Goal: Information Seeking & Learning: Learn about a topic

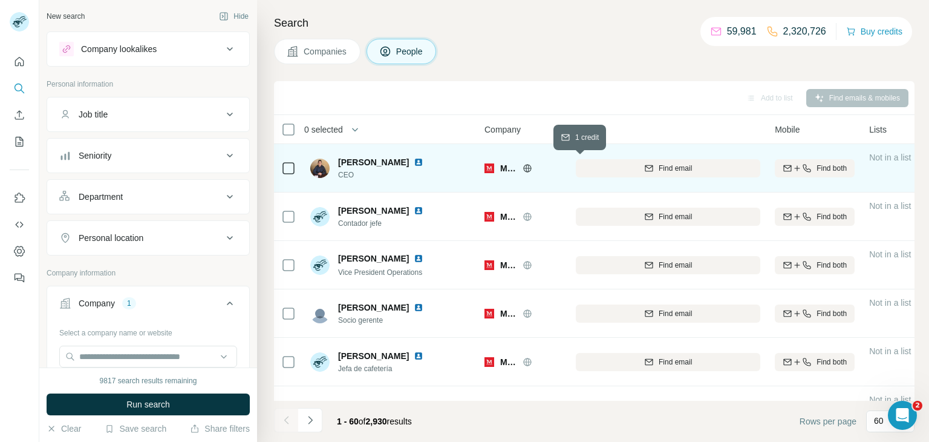
scroll to position [0, 87]
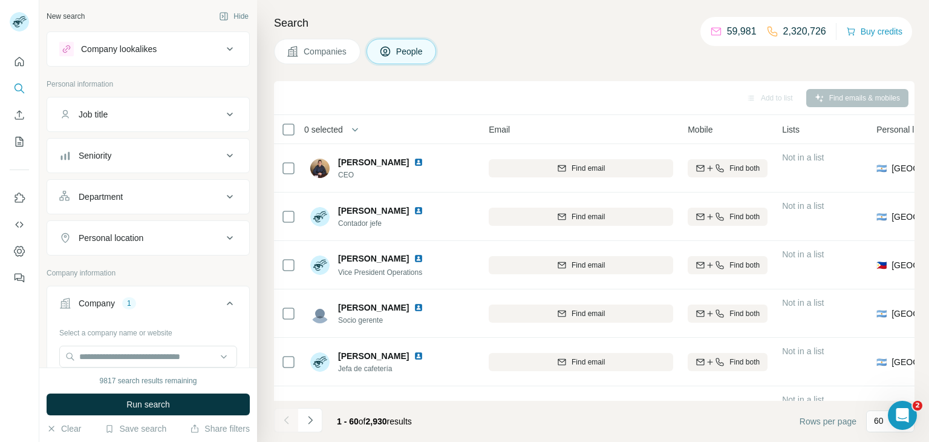
click at [332, 48] on span "Companies" at bounding box center [326, 51] width 44 height 12
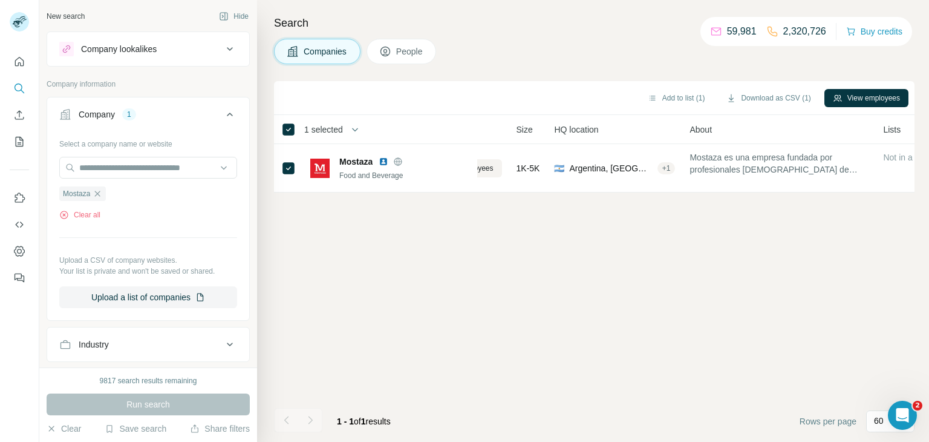
click at [442, 59] on div "Companies People" at bounding box center [594, 51] width 641 height 25
click at [424, 53] on span "People" at bounding box center [410, 51] width 28 height 12
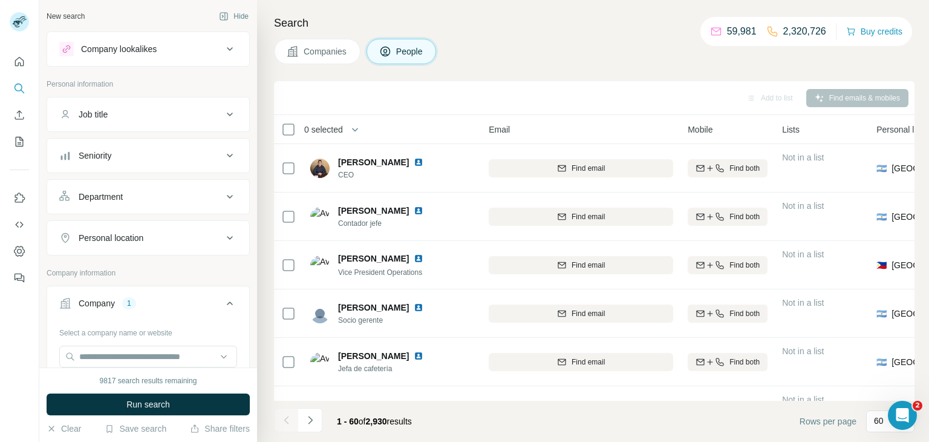
click at [424, 53] on span "People" at bounding box center [410, 51] width 28 height 12
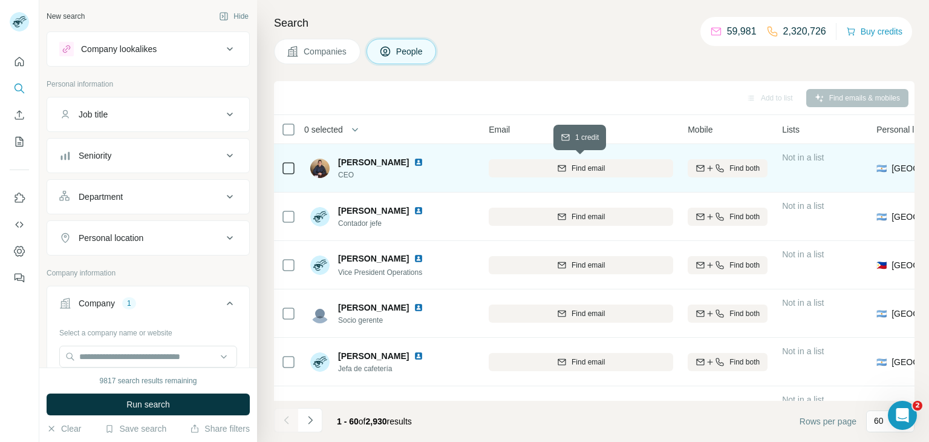
click at [600, 169] on span "Find email" at bounding box center [588, 168] width 33 height 11
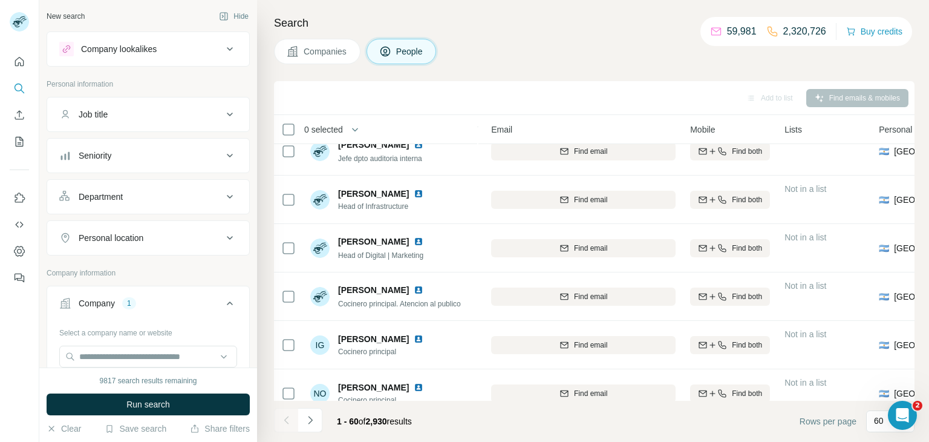
scroll to position [312, 85]
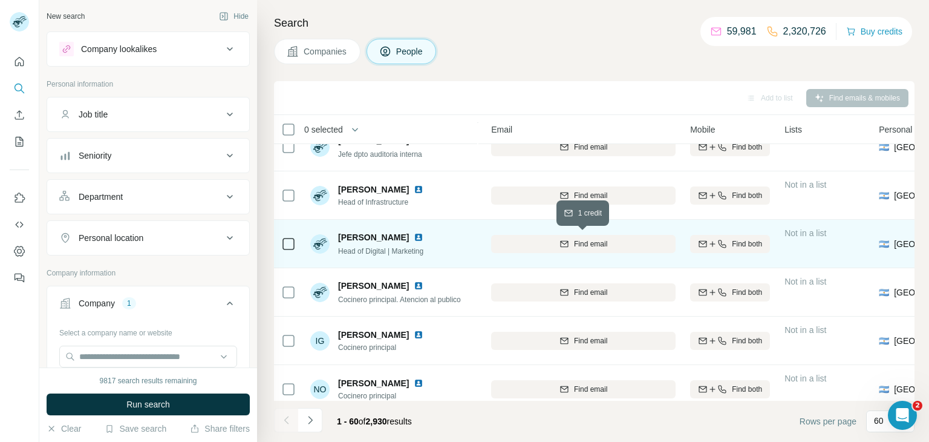
click at [575, 247] on span "Find email" at bounding box center [590, 243] width 33 height 11
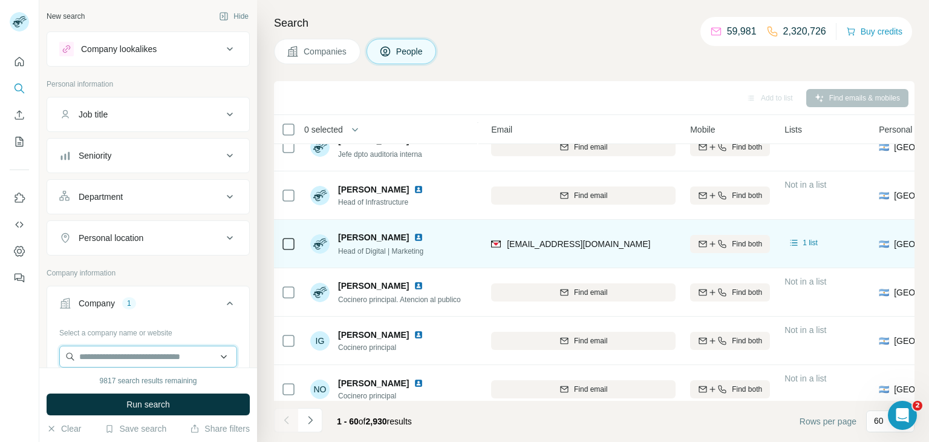
click at [97, 353] on input "text" at bounding box center [148, 357] width 178 height 22
paste input "**********"
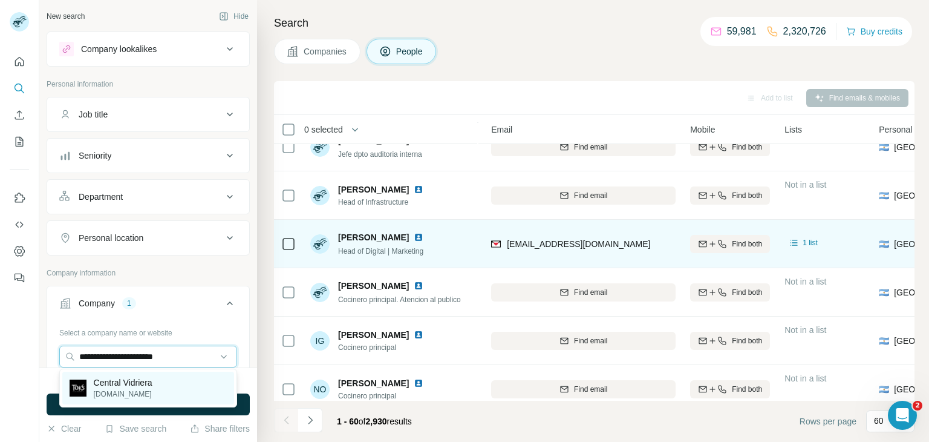
type input "**********"
click at [114, 385] on p "Central Vidriera" at bounding box center [123, 382] width 59 height 12
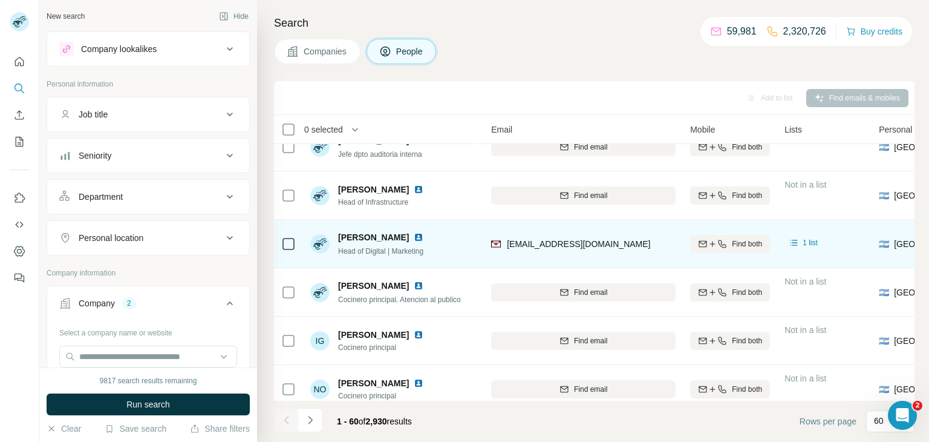
click at [318, 59] on button "Companies" at bounding box center [317, 51] width 87 height 25
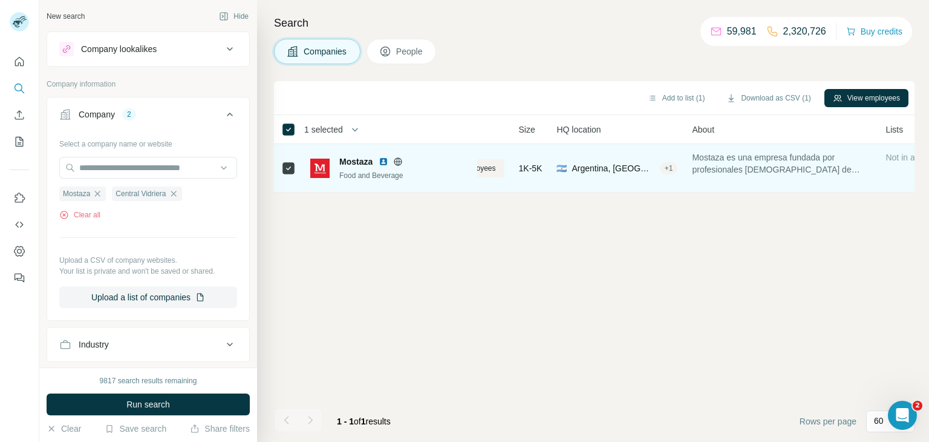
scroll to position [0, 85]
click at [100, 196] on icon "button" at bounding box center [98, 194] width 10 height 10
click at [157, 401] on span "Run search" at bounding box center [148, 404] width 44 height 12
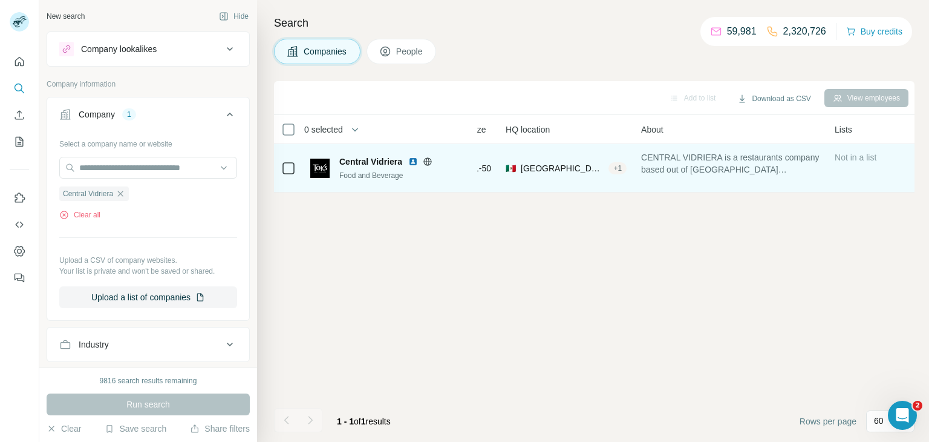
click at [376, 168] on div "Central Vidriera Food and Beverage" at bounding box center [404, 168] width 131 height 25
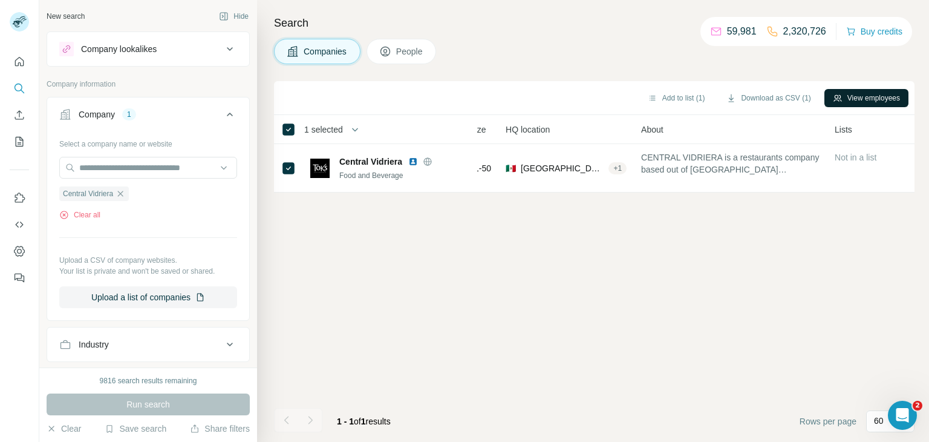
click at [862, 100] on button "View employees" at bounding box center [867, 98] width 84 height 18
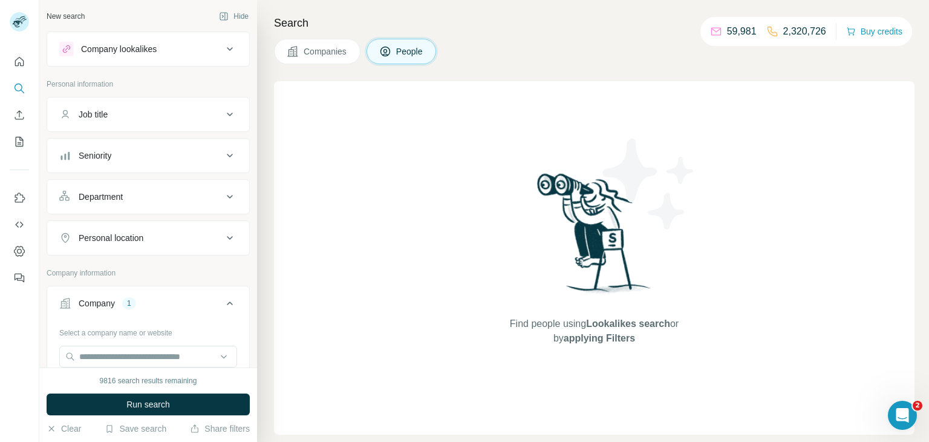
click at [321, 68] on div "Search Companies People Find people using Lookalikes search or by applying Filt…" at bounding box center [593, 221] width 672 height 442
click at [324, 42] on button "Companies" at bounding box center [317, 51] width 87 height 25
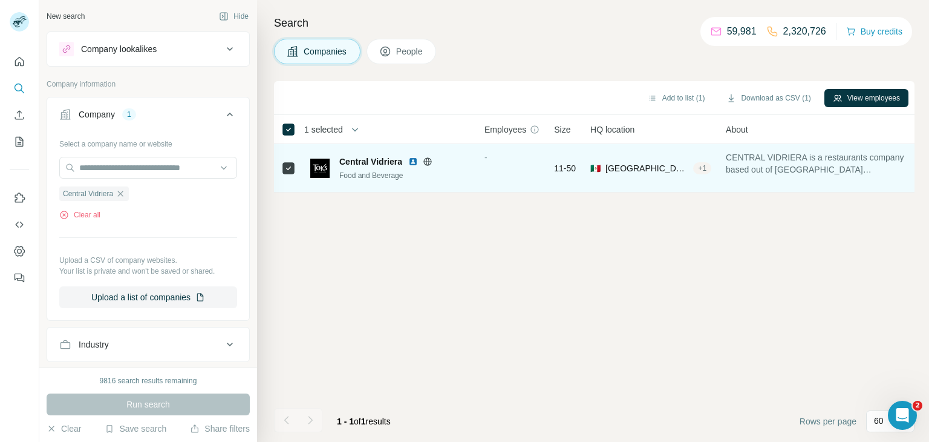
click at [427, 159] on icon at bounding box center [428, 162] width 10 height 10
